Goal: Obtain resource: Download file/media

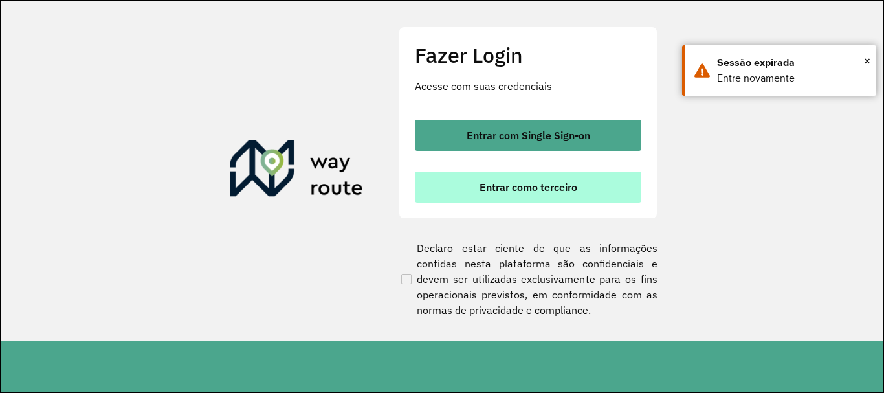
click at [541, 183] on span "Entrar como terceiro" at bounding box center [529, 187] width 98 height 10
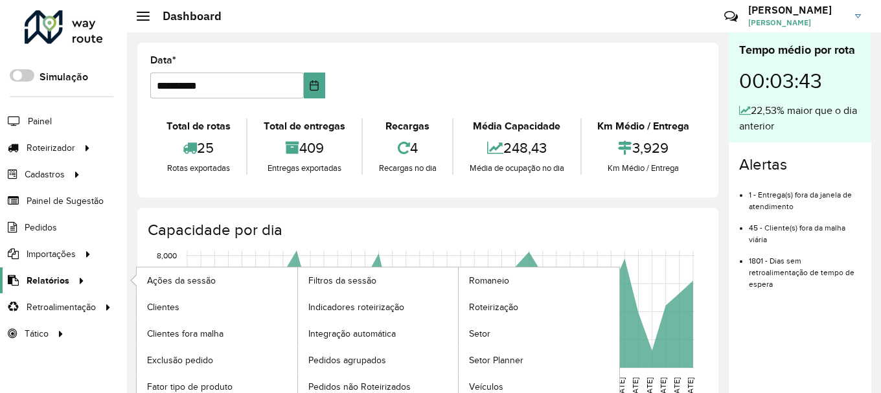
click at [71, 278] on div at bounding box center [78, 281] width 19 height 14
click at [480, 304] on span "Roteirização" at bounding box center [495, 307] width 52 height 14
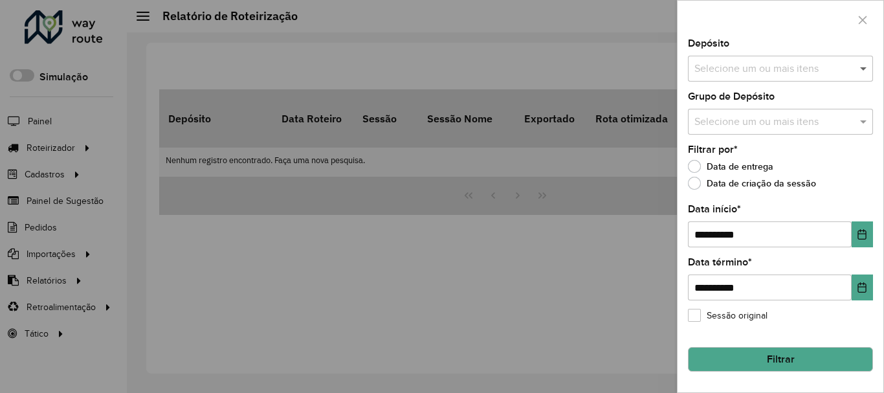
click at [866, 73] on span at bounding box center [865, 69] width 16 height 16
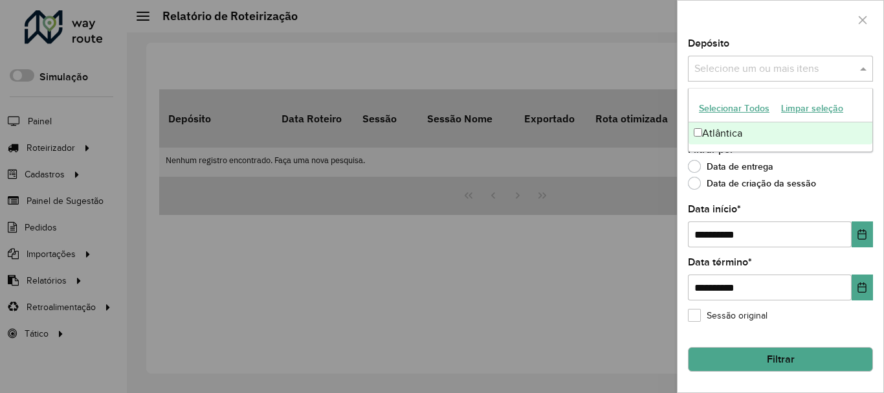
click at [734, 135] on div "Atlântica" at bounding box center [781, 133] width 184 height 22
click at [747, 181] on label "Data de criação da sessão" at bounding box center [752, 183] width 128 height 13
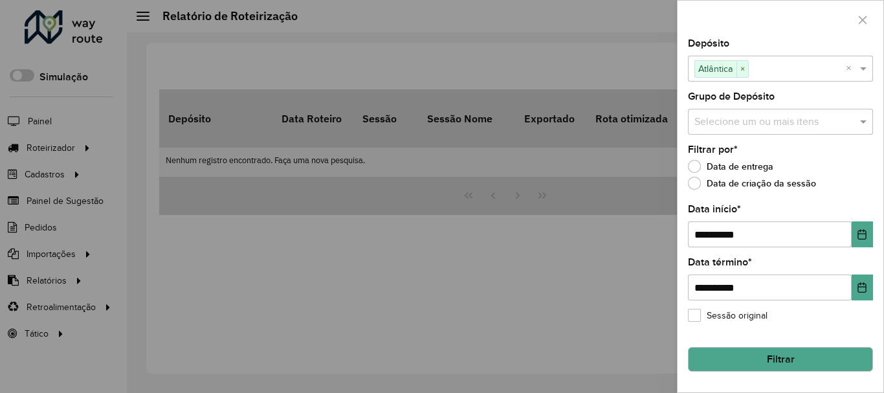
click at [731, 126] on input "text" at bounding box center [774, 123] width 166 height 16
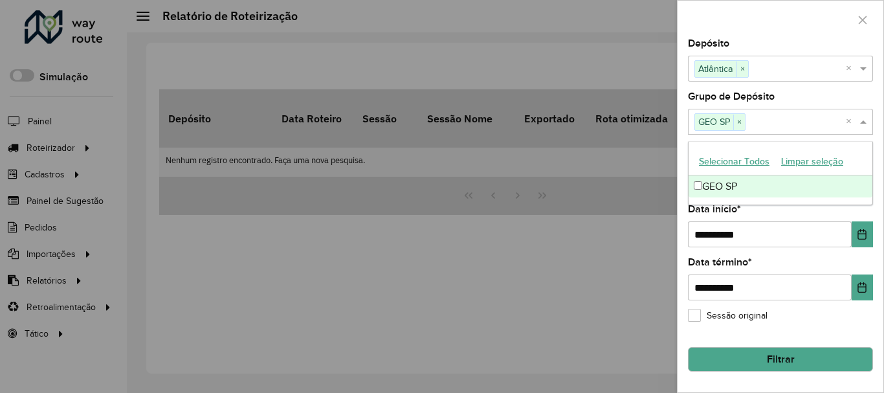
click at [735, 350] on button "Filtrar" at bounding box center [780, 359] width 185 height 25
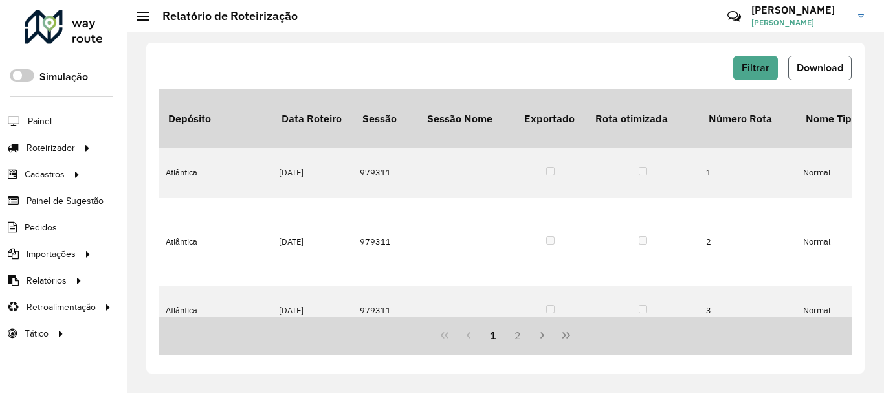
click at [815, 65] on span "Download" at bounding box center [820, 67] width 47 height 11
